Goal: Find specific page/section: Find specific page/section

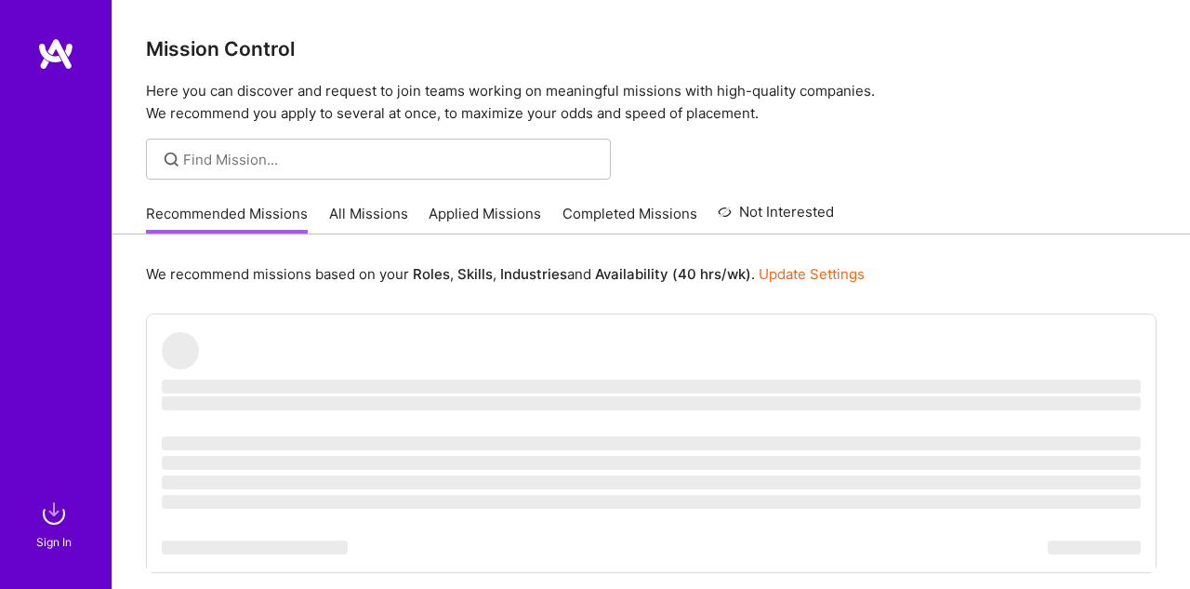
click at [387, 208] on link "All Missions" at bounding box center [368, 219] width 79 height 31
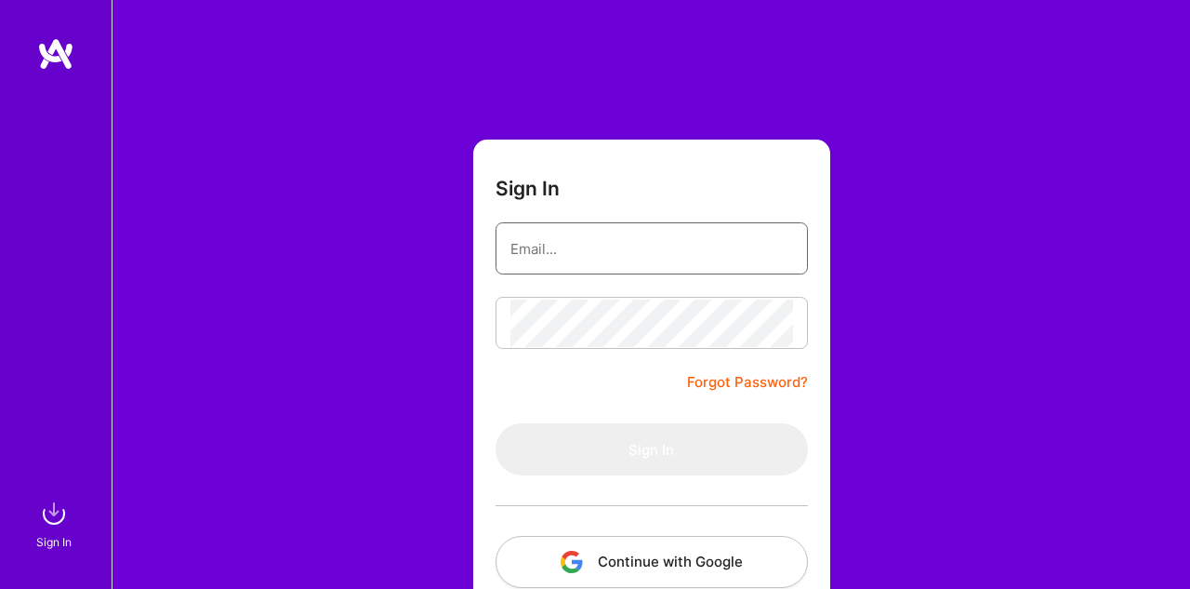
drag, startPoint x: 671, startPoint y: 272, endPoint x: 674, endPoint y: 255, distance: 17.0
click at [672, 271] on input "email" at bounding box center [651, 248] width 283 height 47
type input "[EMAIL_ADDRESS][DOMAIN_NAME]"
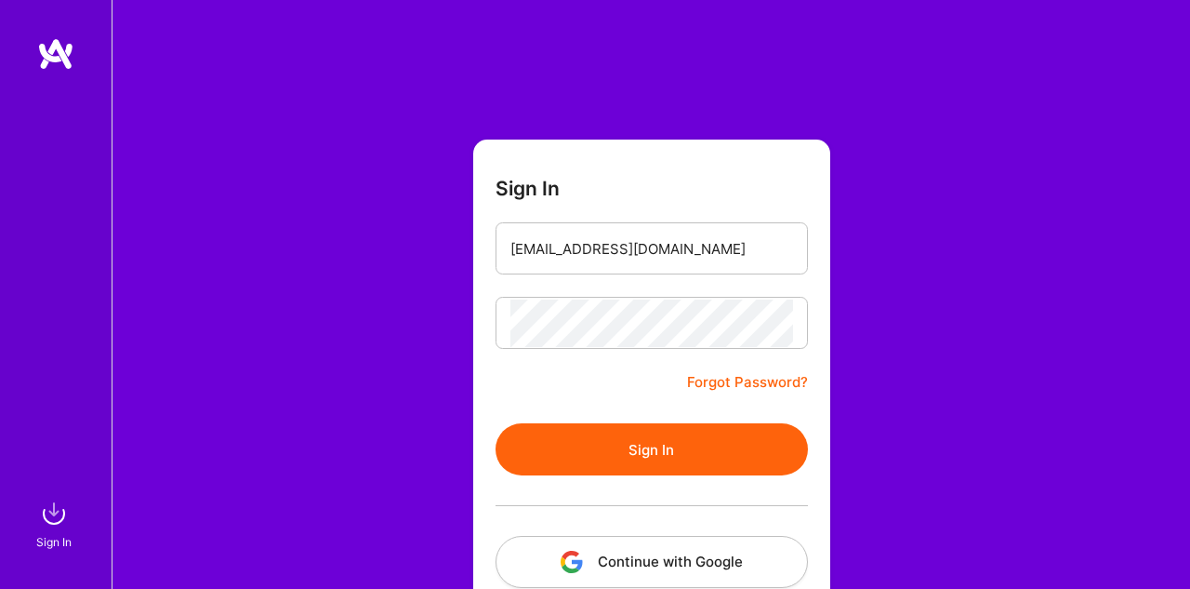
click at [669, 447] on button "Sign In" at bounding box center [652, 449] width 312 height 52
